Goal: Navigation & Orientation: Find specific page/section

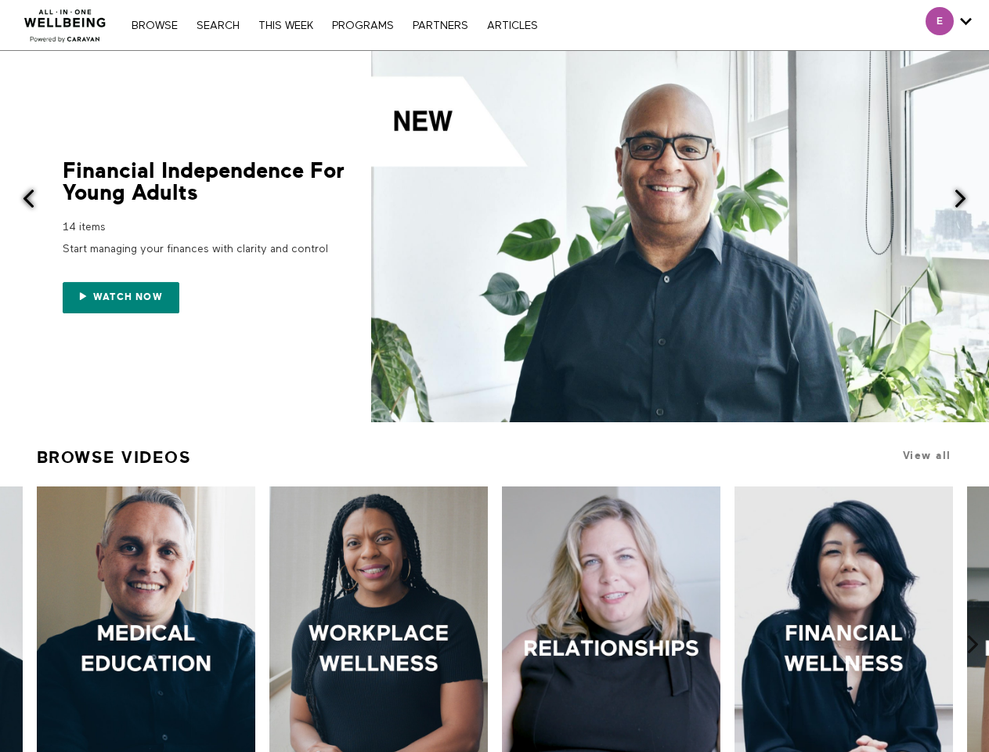
click at [220, 25] on link "Search" at bounding box center [218, 25] width 59 height 11
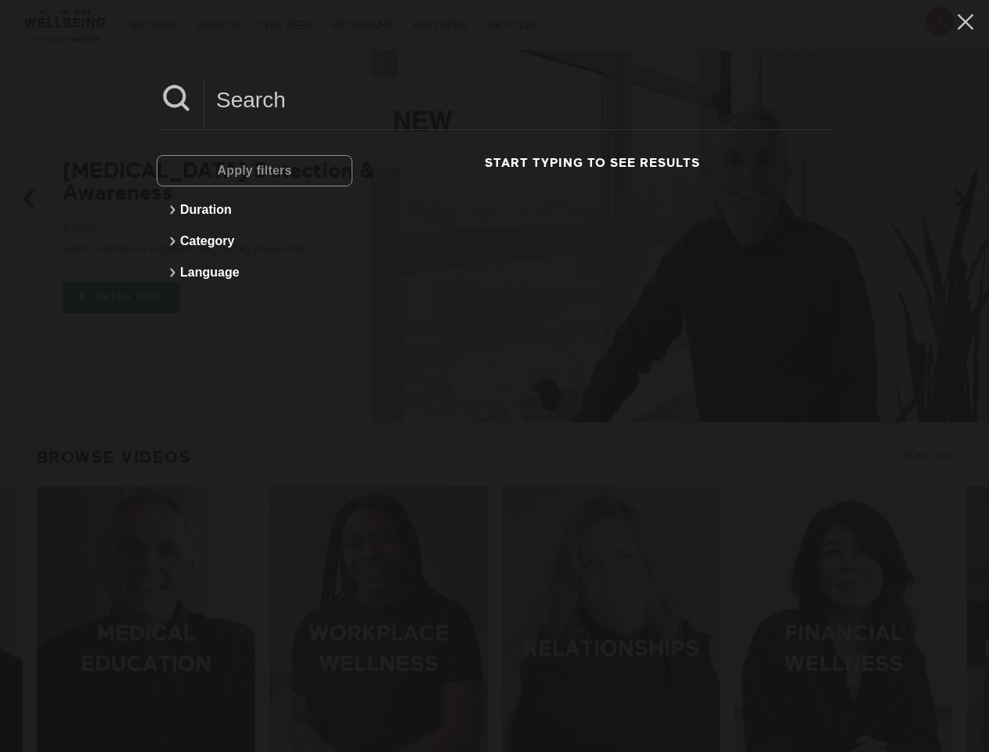
click at [494, 236] on div at bounding box center [680, 236] width 618 height 371
click at [19, 200] on div "Apply filters Duration Category Language Start typing to see results" at bounding box center [494, 376] width 989 height 752
click at [969, 200] on div "Apply filters Duration Category Language Start typing to see results" at bounding box center [494, 376] width 989 height 752
click at [16, 591] on div "Apply filters Duration Category Language Start typing to see results" at bounding box center [494, 376] width 989 height 752
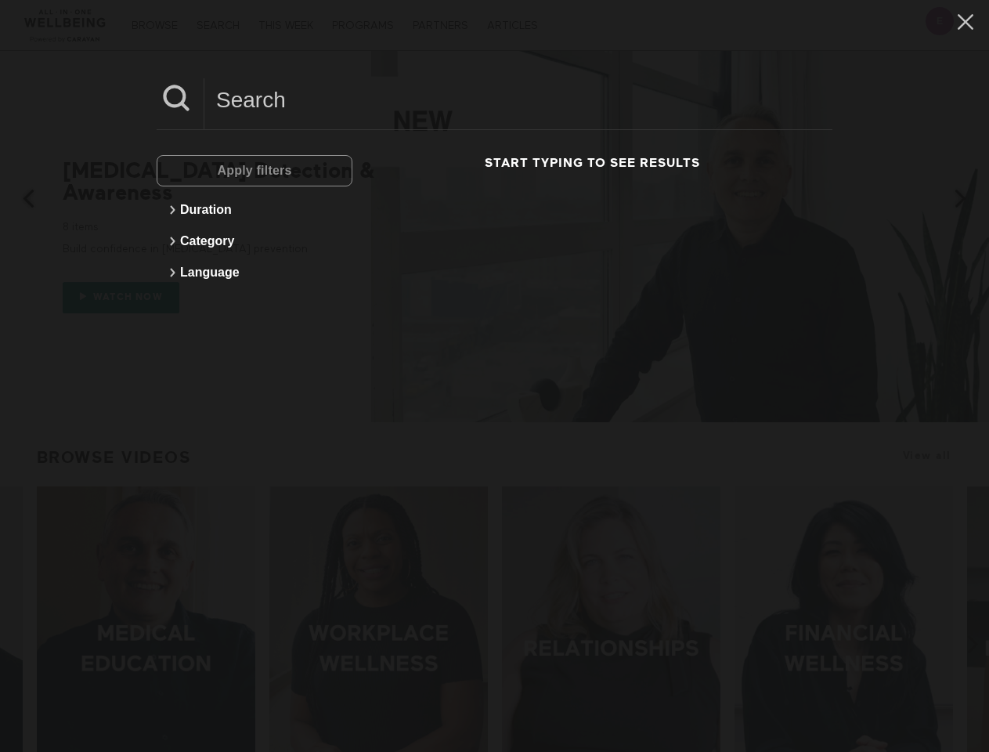
click at [972, 591] on div "Apply filters Duration Category Language Start typing to see results" at bounding box center [494, 376] width 989 height 752
